Goal: Register for event/course

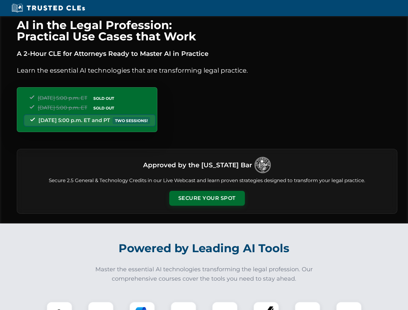
click at [207, 198] on button "Secure Your Spot" at bounding box center [207, 198] width 76 height 15
click at [59, 306] on img at bounding box center [59, 314] width 19 height 19
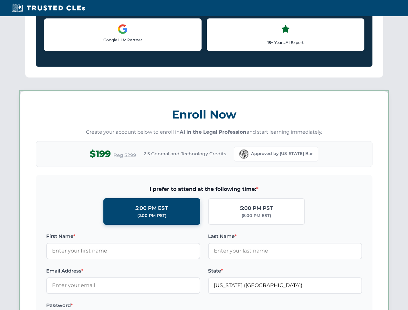
click at [142, 306] on label "Password *" at bounding box center [123, 305] width 154 height 8
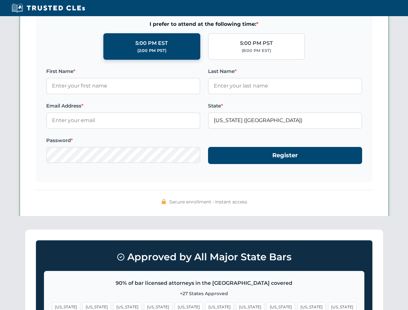
click at [297, 306] on span "[US_STATE]" at bounding box center [311, 306] width 28 height 9
